Goal: Transaction & Acquisition: Book appointment/travel/reservation

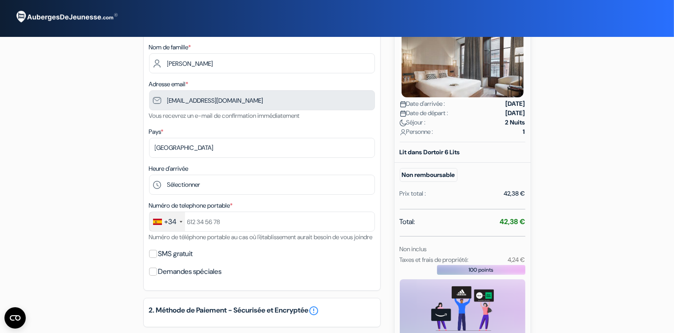
scroll to position [71, 0]
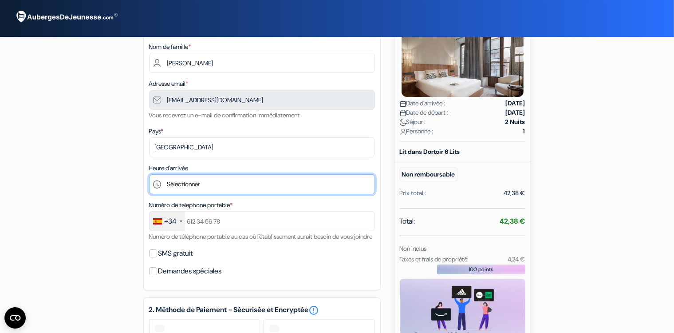
click at [149, 174] on select "Sélectionner 15:00 16:00 17:00 18:00 19:00 20:00 21:00 22:00 23:00 0:00" at bounding box center [262, 184] width 226 height 20
select select "15"
click option "15:00" at bounding box center [0, 0] width 0 height 0
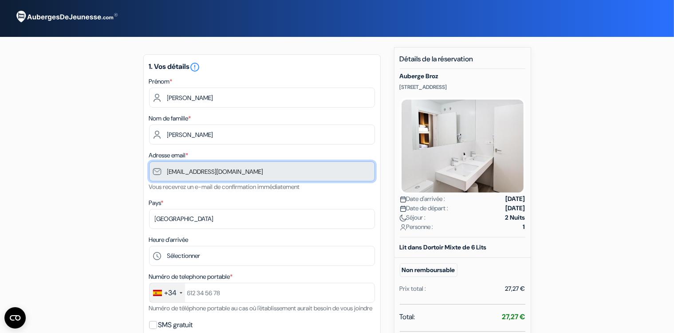
click at [183, 177] on input "[EMAIL_ADDRESS][DOMAIN_NAME]" at bounding box center [262, 171] width 226 height 20
click at [230, 171] on input "[EMAIL_ADDRESS][DOMAIN_NAME]" at bounding box center [262, 171] width 226 height 20
click at [258, 173] on input "[EMAIL_ADDRESS][DOMAIN_NAME]" at bounding box center [262, 171] width 226 height 20
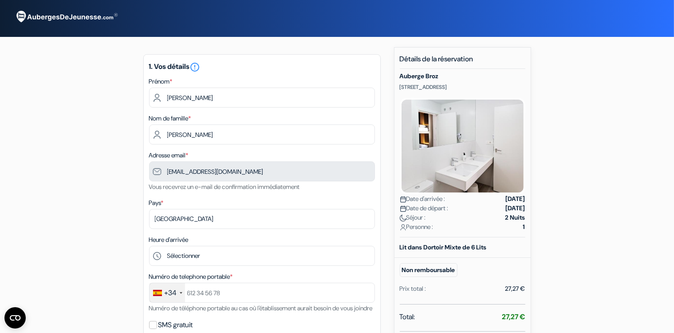
click at [164, 202] on span "*" at bounding box center [162, 202] width 3 height 8
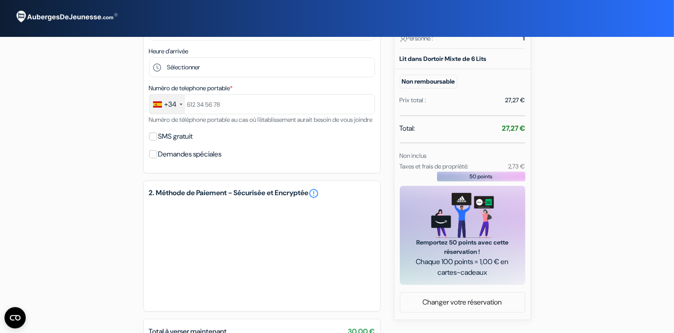
scroll to position [188, 0]
click at [488, 127] on div "Total: 27,27 €" at bounding box center [463, 129] width 126 height 12
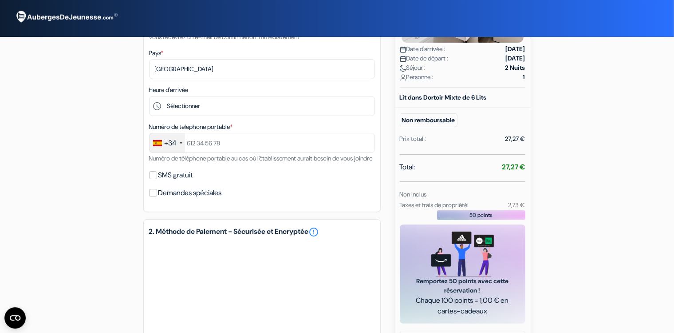
scroll to position [147, 0]
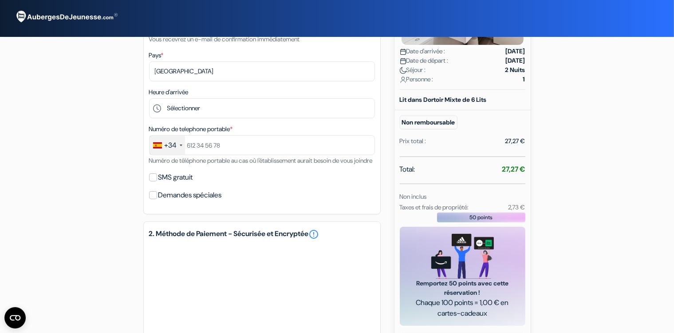
click at [174, 146] on div "+34" at bounding box center [171, 145] width 12 height 11
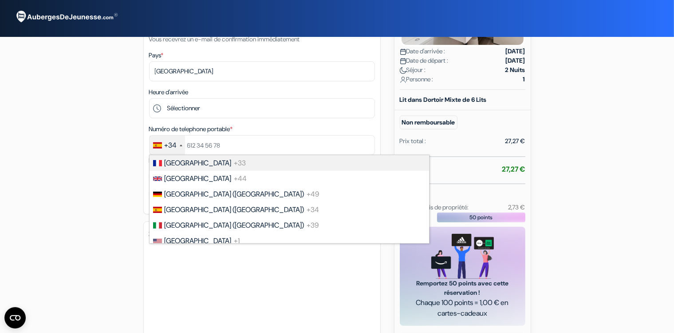
click at [178, 162] on span "[GEOGRAPHIC_DATA]" at bounding box center [198, 162] width 67 height 9
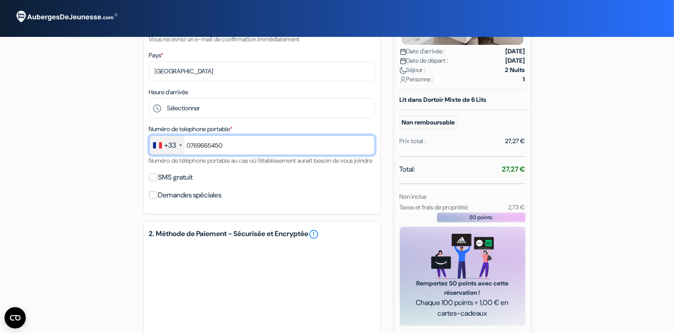
scroll to position [107, 0]
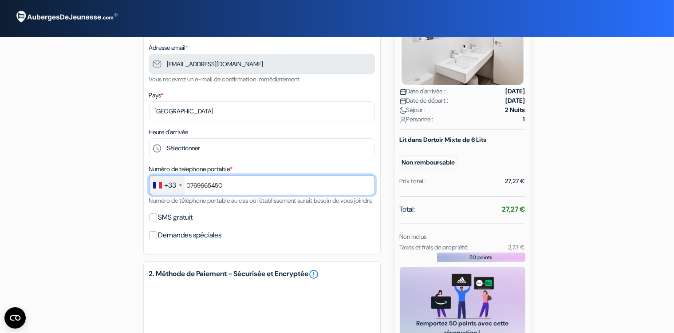
type input "0769665450"
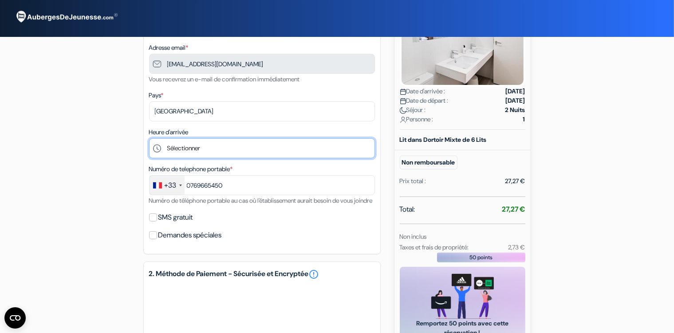
click at [149, 138] on select "Sélectionner 14:00 15:00 16:00 17:00 18:00 19:00 20:00 21:00 22:00" at bounding box center [262, 148] width 226 height 20
click option "14:00" at bounding box center [0, 0] width 0 height 0
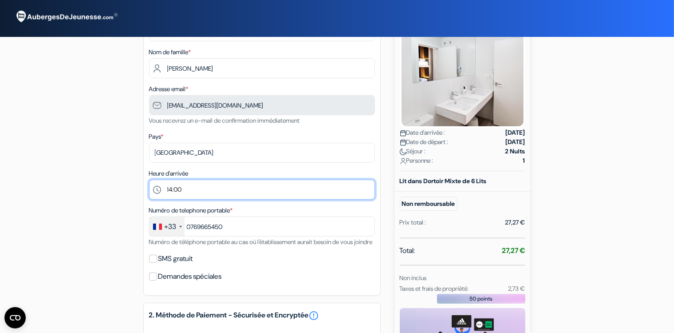
scroll to position [66, 0]
click at [149, 180] on select "Sélectionner 14:00 15:00 16:00 17:00 18:00 19:00 20:00 21:00 22:00" at bounding box center [262, 190] width 226 height 20
select select "15"
click option "15:00" at bounding box center [0, 0] width 0 height 0
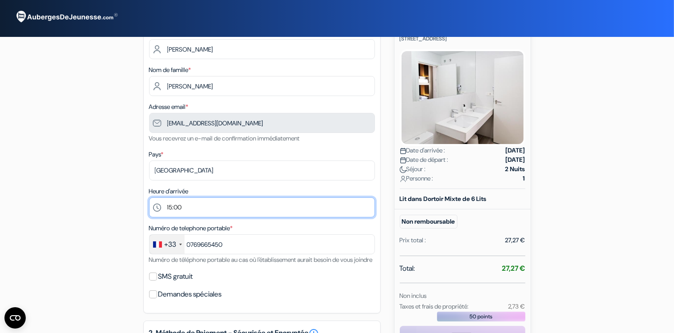
scroll to position [47, 0]
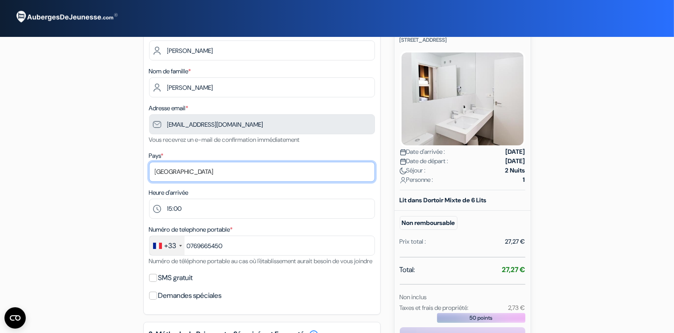
select select "fr"
click option "[GEOGRAPHIC_DATA]" at bounding box center [0, 0] width 0 height 0
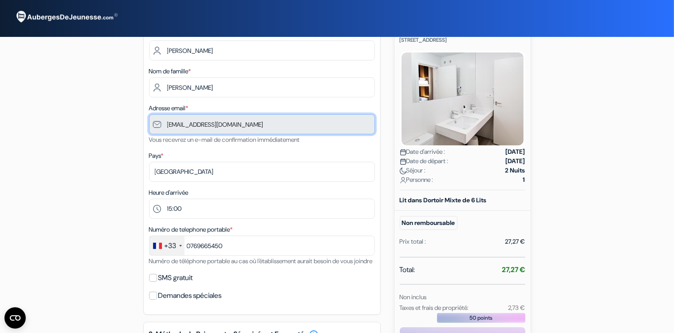
click at [250, 122] on input "[EMAIL_ADDRESS][DOMAIN_NAME]" at bounding box center [262, 124] width 226 height 20
click at [155, 127] on input "[EMAIL_ADDRESS][DOMAIN_NAME]" at bounding box center [262, 124] width 226 height 20
click at [206, 126] on input "[EMAIL_ADDRESS][DOMAIN_NAME]" at bounding box center [262, 124] width 226 height 20
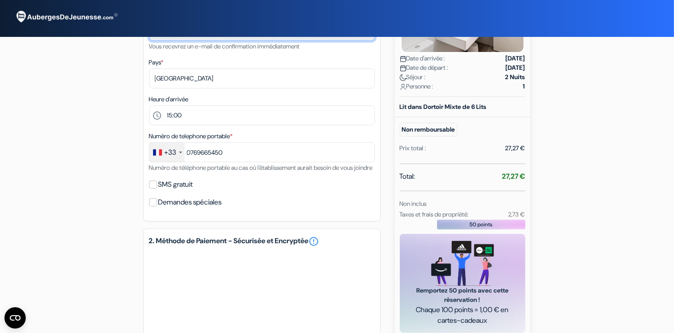
scroll to position [146, 0]
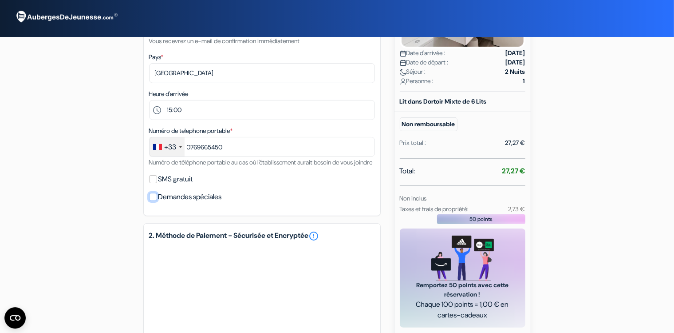
click at [151, 201] on input "Demandes spéciales" at bounding box center [153, 197] width 8 height 8
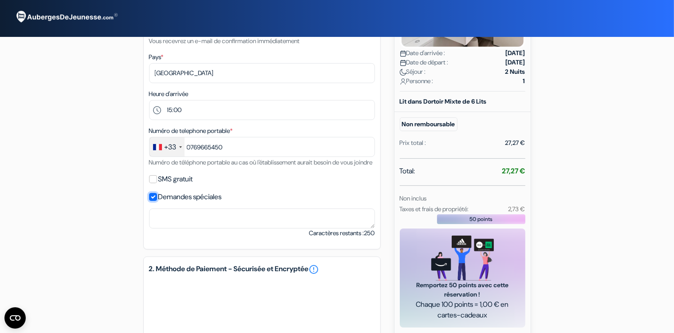
click at [152, 201] on input "Demandes spéciales" at bounding box center [153, 197] width 8 height 8
checkbox input "false"
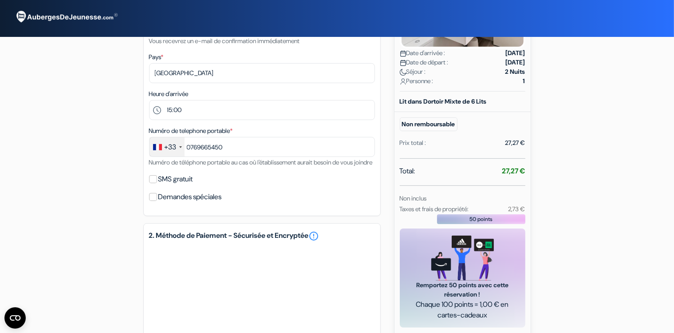
click at [149, 185] on div "SMS gratuit" at bounding box center [262, 179] width 226 height 12
click at [155, 183] on input "SMS gratuit" at bounding box center [153, 179] width 8 height 8
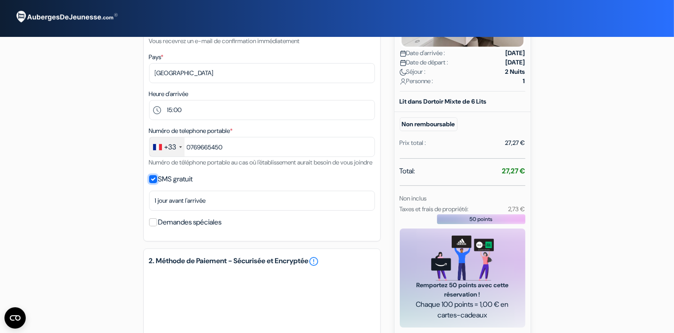
click at [155, 183] on input "SMS gratuit" at bounding box center [153, 179] width 8 height 8
checkbox input "false"
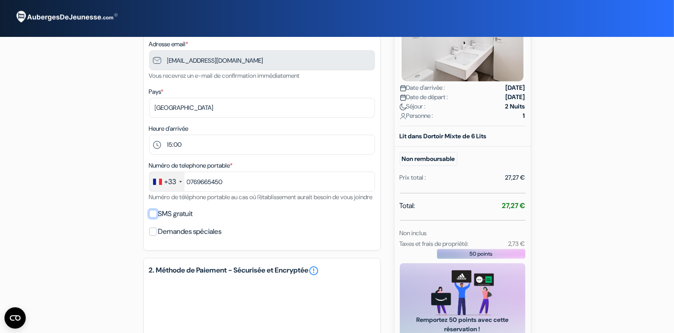
scroll to position [0, 0]
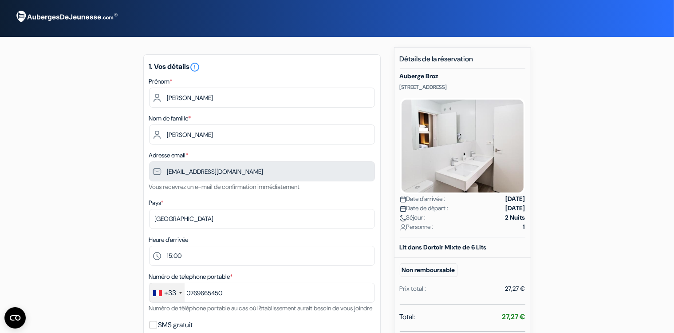
drag, startPoint x: 400, startPoint y: 86, endPoint x: 507, endPoint y: 84, distance: 106.1
click at [507, 84] on p "Calle Azhuma nº30, Grenade, Espagne" at bounding box center [463, 86] width 126 height 7
copy p "Calle Azhuma nº30, Grenade, Espagne"
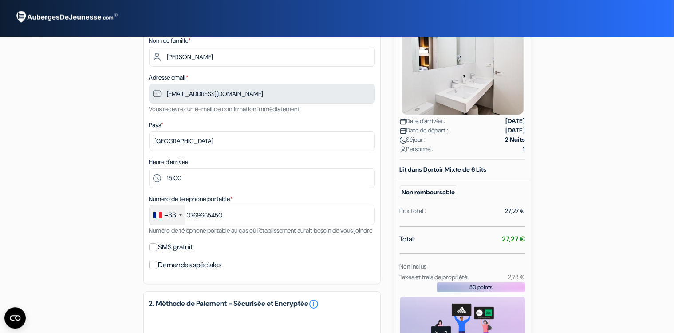
scroll to position [77, 0]
click at [111, 182] on div "add_box Auberge Broz Calle Azhuma nº30, Grenade, Espagne Détails de l'établisse…" at bounding box center [337, 239] width 586 height 539
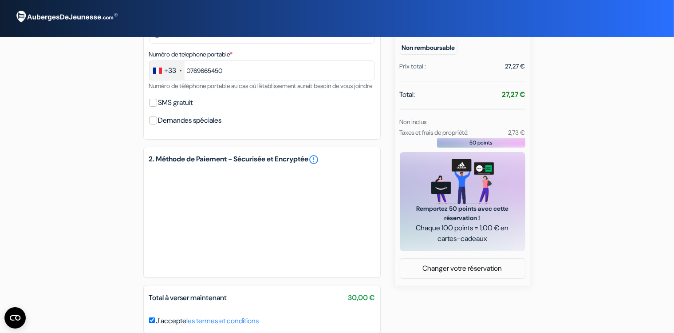
scroll to position [273, 0]
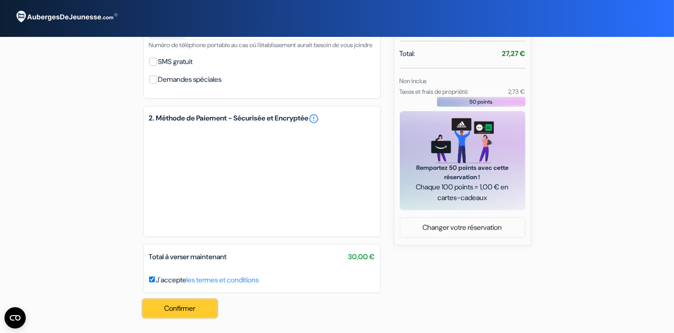
click at [172, 315] on button "Confirmer Loading..." at bounding box center [180, 308] width 74 height 17
click at [190, 305] on button "Confirmer Loading..." at bounding box center [180, 308] width 74 height 17
click at [190, 309] on button "Confirmer Loading..." at bounding box center [180, 308] width 74 height 17
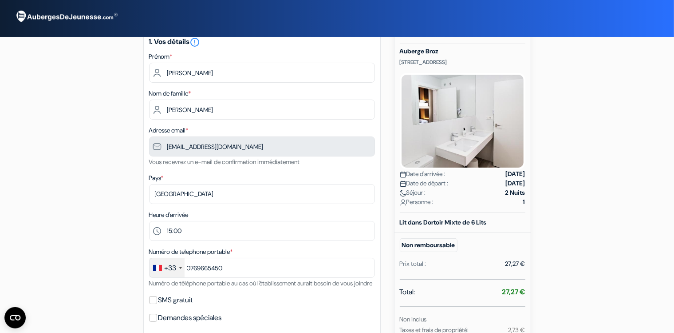
scroll to position [20, 0]
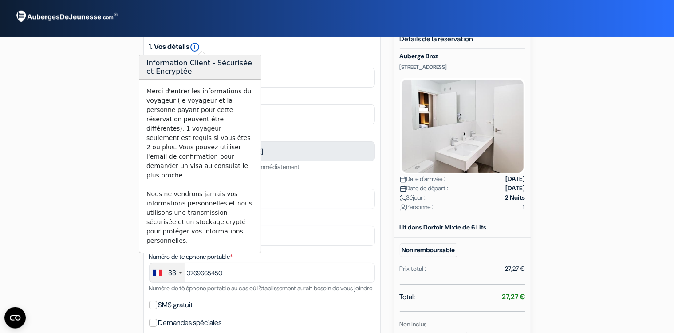
click at [201, 44] on icon "error_outline" at bounding box center [195, 47] width 11 height 11
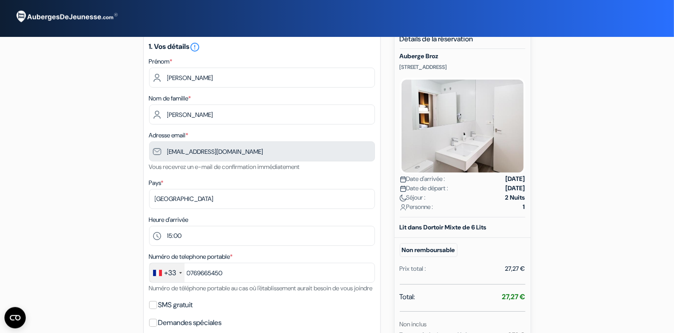
click at [97, 156] on div "add_box Auberge Broz Calle Azhuma nº30, Grenade, Espagne Détails de l'établisse…" at bounding box center [337, 296] width 586 height 539
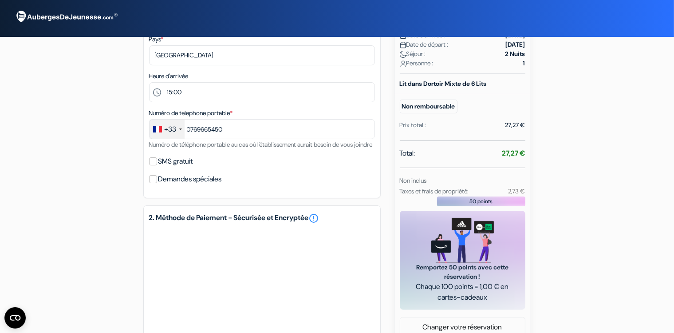
scroll to position [273, 0]
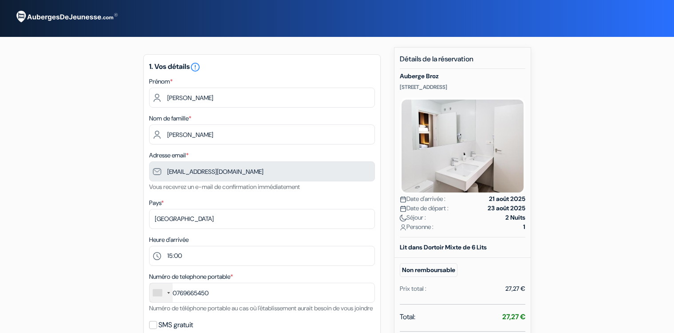
select select "fr"
select select "15"
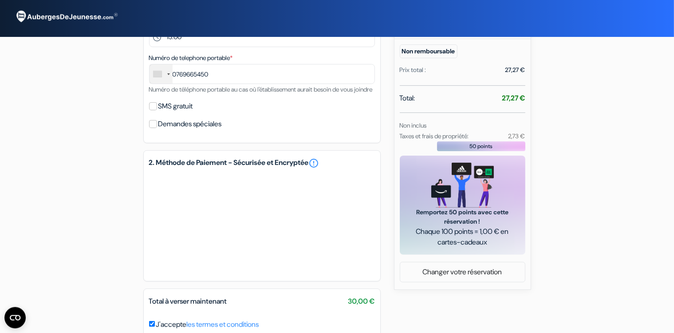
scroll to position [162, 0]
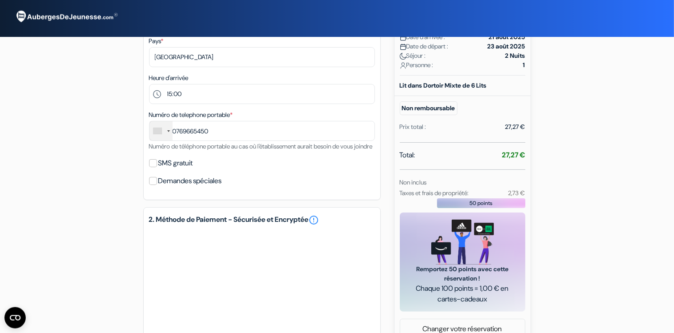
click at [169, 133] on div at bounding box center [161, 130] width 23 height 19
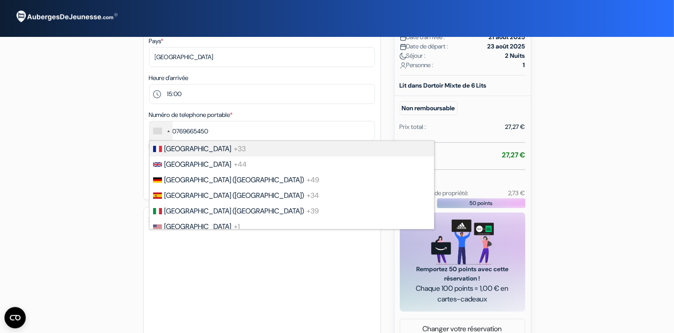
click at [174, 157] on li "United Kingdom +44" at bounding box center [291, 164] width 285 height 16
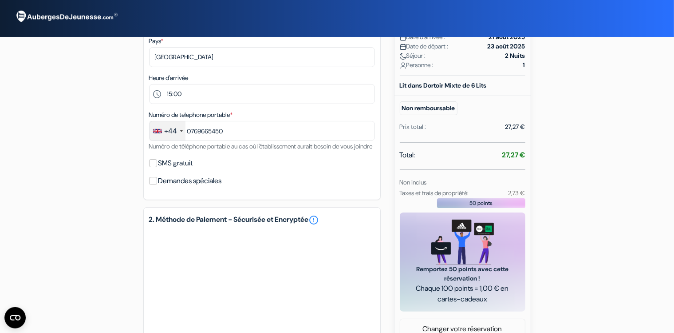
click at [170, 137] on div "+44" at bounding box center [168, 130] width 36 height 19
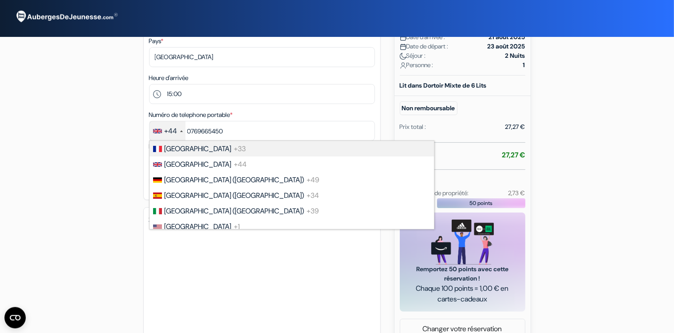
click at [181, 152] on span "[GEOGRAPHIC_DATA]" at bounding box center [198, 148] width 67 height 9
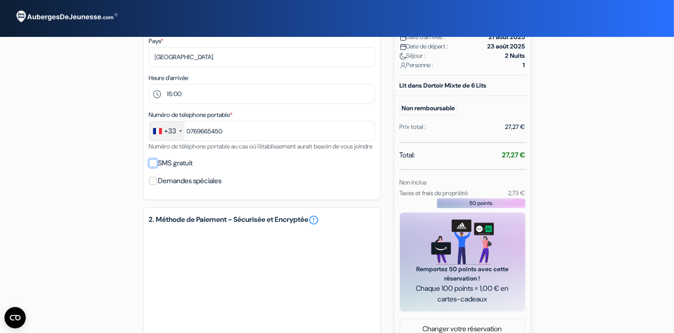
click at [155, 167] on input "SMS gratuit" at bounding box center [153, 163] width 8 height 8
checkbox input "true"
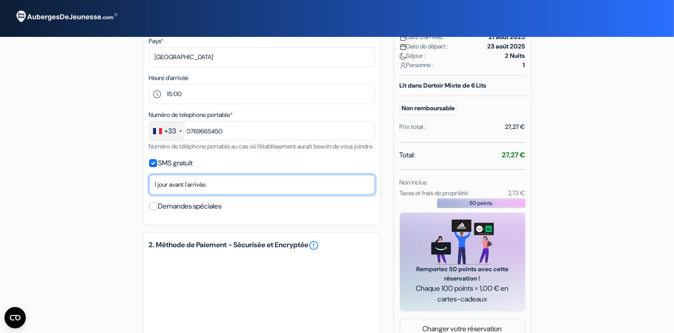
click at [149, 174] on select "Non merci Maintenant Le jour de votre arrivée 1 jour avant l'arrivée 2 jours av…" at bounding box center [262, 184] width 226 height 20
click option "Maintenant" at bounding box center [0, 0] width 0 height 0
click at [149, 174] on select "Non merci Maintenant Le jour de votre arrivée 1 jour avant l'arrivée 2 jours av…" at bounding box center [262, 184] width 226 height 20
select select "1"
click option "1 jour avant l'arrivée" at bounding box center [0, 0] width 0 height 0
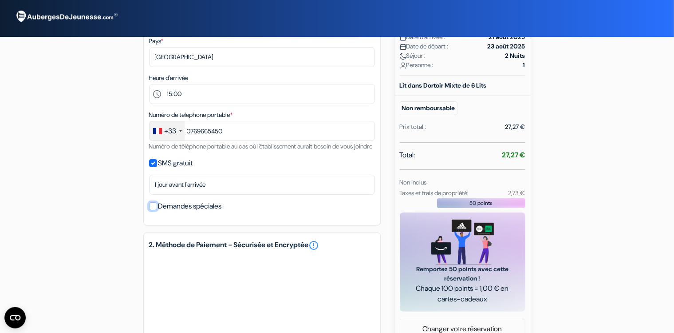
click at [152, 210] on input "Demandes spéciales" at bounding box center [153, 206] width 8 height 8
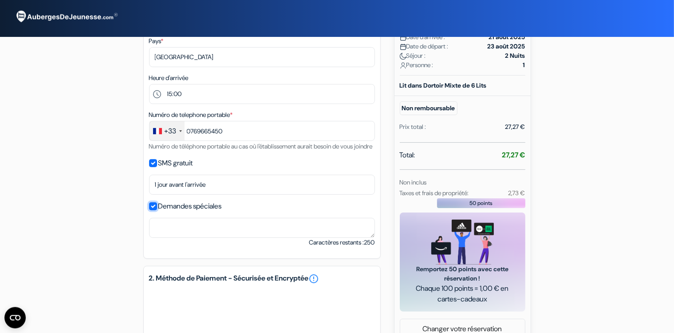
click at [152, 210] on input "Demandes spéciales" at bounding box center [153, 206] width 8 height 8
checkbox input "false"
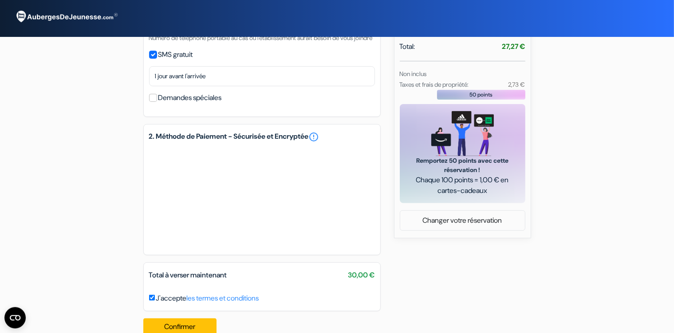
scroll to position [299, 0]
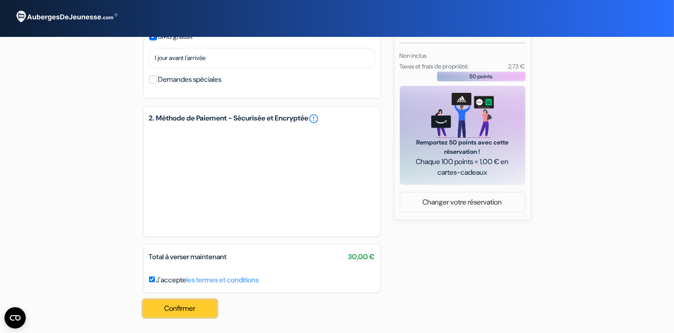
click at [161, 309] on button "Confirmer Loading..." at bounding box center [180, 308] width 74 height 17
click at [197, 311] on button "Confirmer Loading..." at bounding box center [180, 308] width 74 height 17
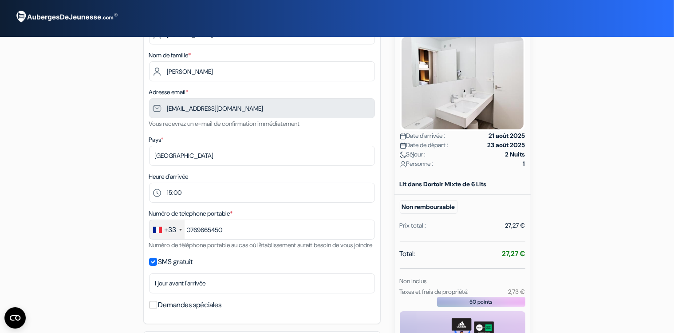
scroll to position [0, 0]
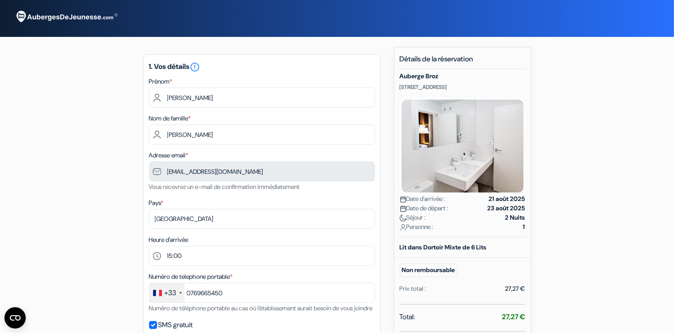
click at [91, 16] on img at bounding box center [66, 17] width 111 height 24
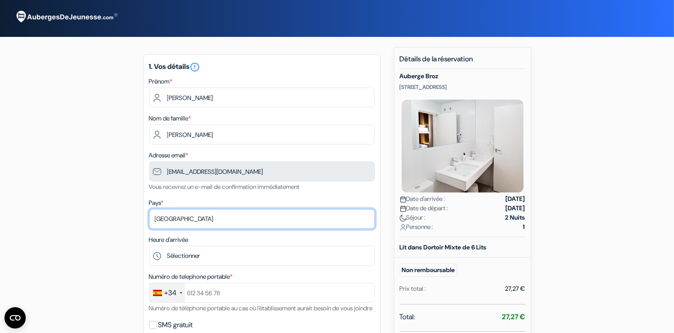
select select "fr"
click option "[GEOGRAPHIC_DATA]" at bounding box center [0, 0] width 0 height 0
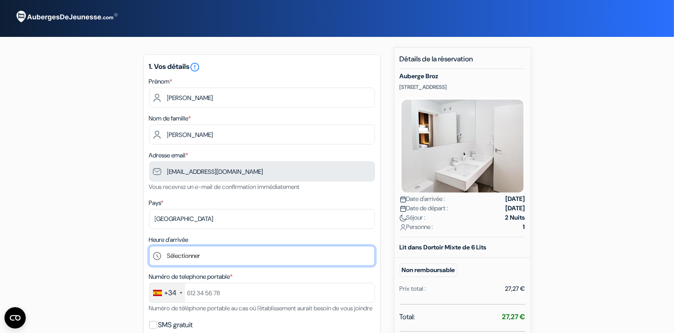
click at [149, 246] on select "Sélectionner 14:00 15:00 16:00 17:00 18:00 19:00 20:00 21:00 22:00" at bounding box center [262, 256] width 226 height 20
select select "15"
click option "15:00" at bounding box center [0, 0] width 0 height 0
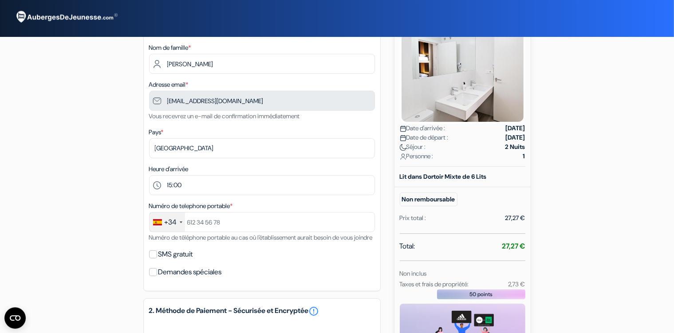
click at [179, 220] on div "+34" at bounding box center [168, 221] width 36 height 19
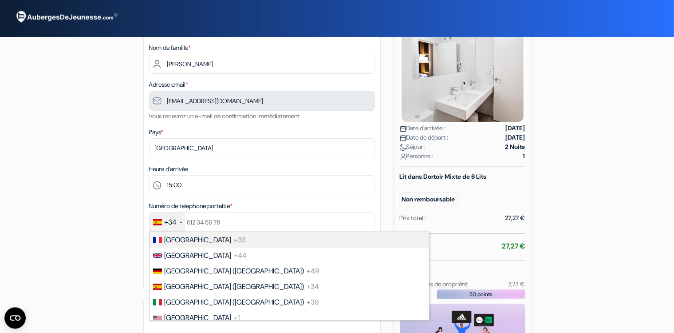
click at [193, 246] on li "France +33" at bounding box center [289, 240] width 281 height 16
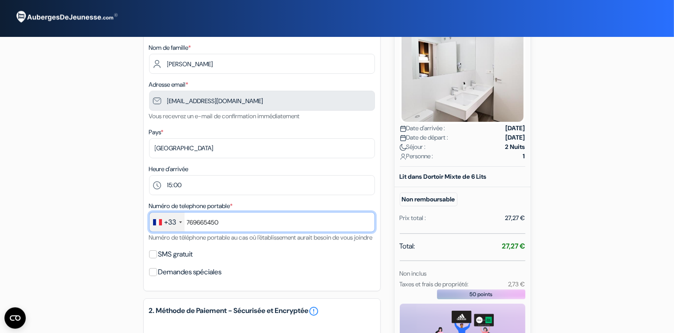
scroll to position [144, 0]
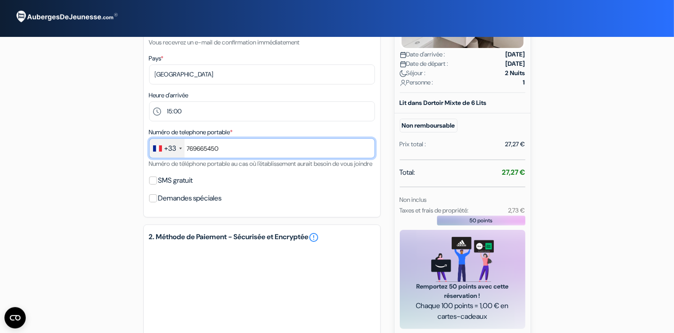
type input "769665450"
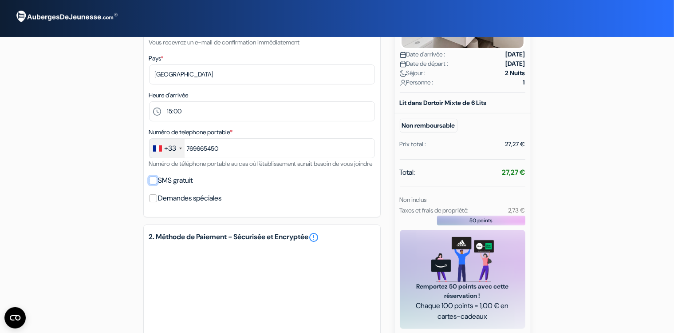
click at [150, 184] on input "SMS gratuit" at bounding box center [153, 180] width 8 height 8
checkbox input "true"
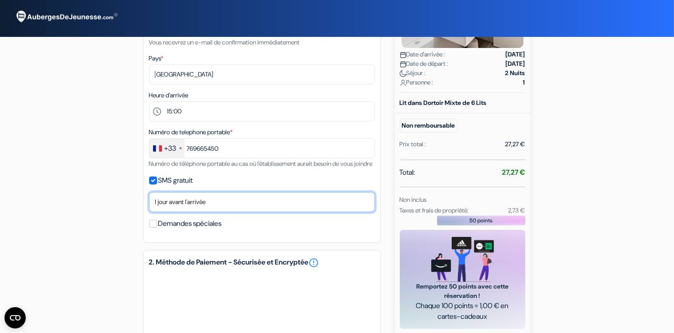
click at [149, 192] on select "Non merci Maintenant Le jour de votre arrivée 1 jour avant l'arrivée 2 jours av…" at bounding box center [262, 202] width 226 height 20
select select "now"
click option "Maintenant" at bounding box center [0, 0] width 0 height 0
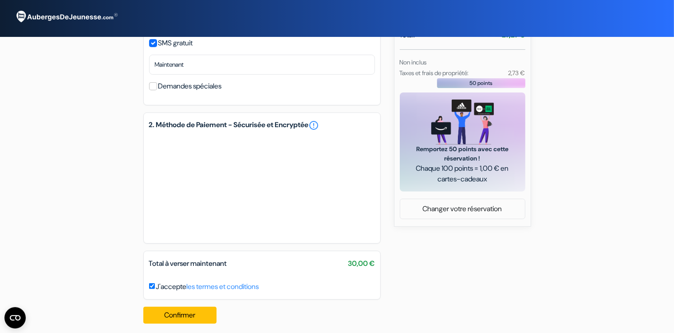
scroll to position [299, 0]
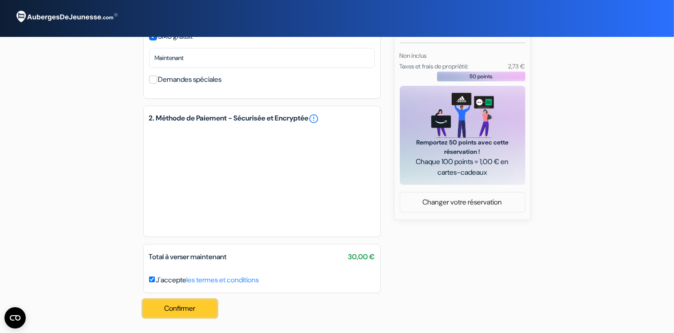
click at [177, 312] on button "Confirmer Loading..." at bounding box center [180, 308] width 74 height 17
click at [174, 312] on button "Confirmer Loading..." at bounding box center [180, 308] width 74 height 17
click at [184, 308] on button "Confirmer Loading..." at bounding box center [180, 308] width 74 height 17
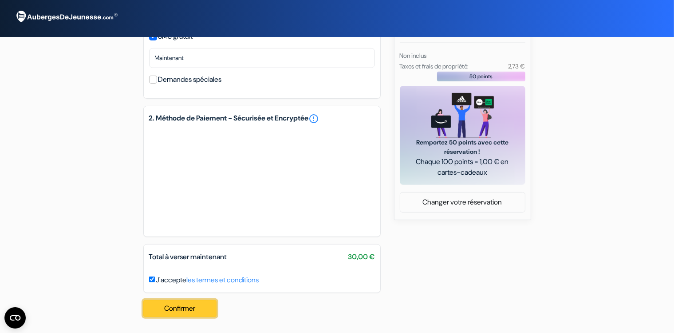
click at [184, 308] on button "Confirmer Loading..." at bounding box center [180, 308] width 74 height 17
